Goal: Transaction & Acquisition: Book appointment/travel/reservation

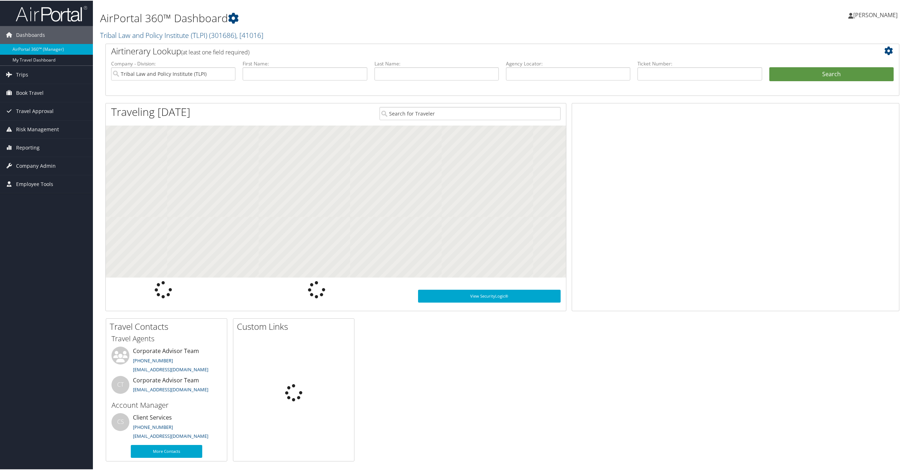
click at [871, 12] on span "[PERSON_NAME]" at bounding box center [875, 14] width 44 height 8
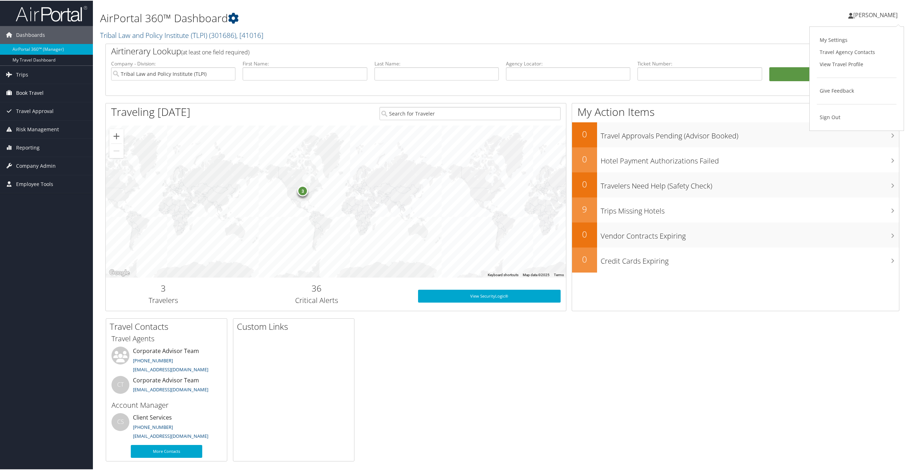
click at [33, 96] on span "Book Travel" at bounding box center [30, 92] width 28 height 18
click at [39, 124] on link "Book/Manage Online Trips" at bounding box center [46, 128] width 93 height 11
